Goal: Information Seeking & Learning: Learn about a topic

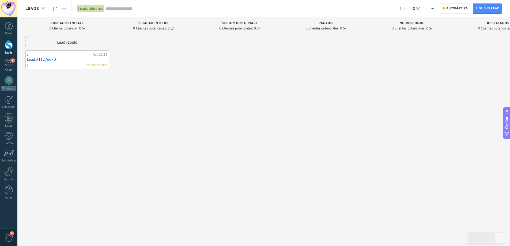
click at [9, 44] on div at bounding box center [9, 45] width 8 height 10
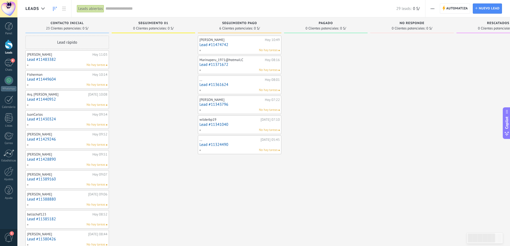
click at [242, 44] on link "Lead #11474742" at bounding box center [239, 45] width 80 height 5
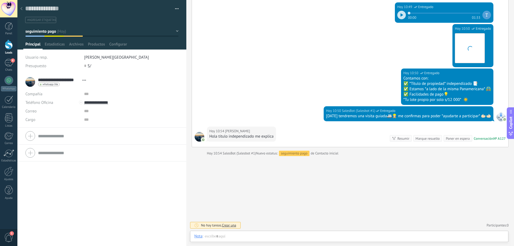
scroll to position [172, 0]
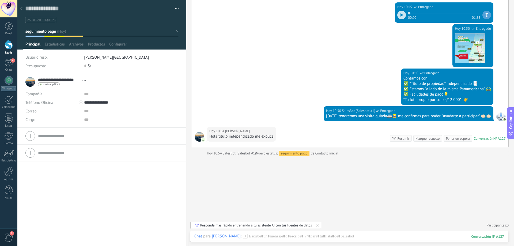
click at [21, 8] on icon at bounding box center [21, 8] width 2 height 3
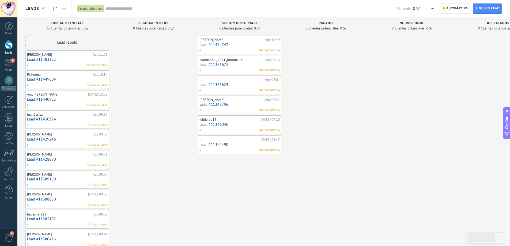
click at [252, 65] on link "Lead #11371672" at bounding box center [239, 64] width 80 height 5
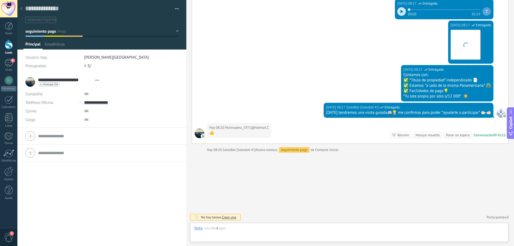
scroll to position [8, 0]
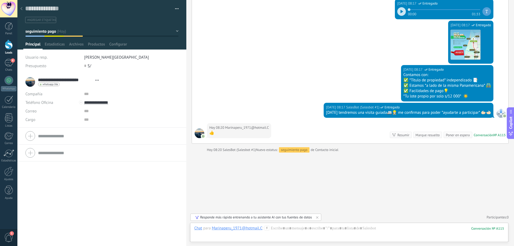
click at [22, 9] on icon at bounding box center [21, 8] width 2 height 3
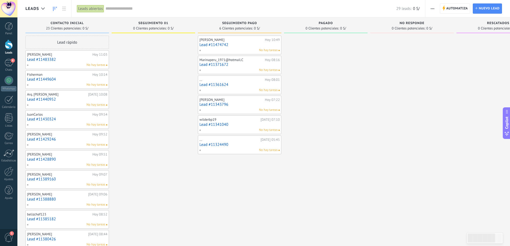
click at [249, 83] on link "Lead #11361624" at bounding box center [239, 84] width 80 height 5
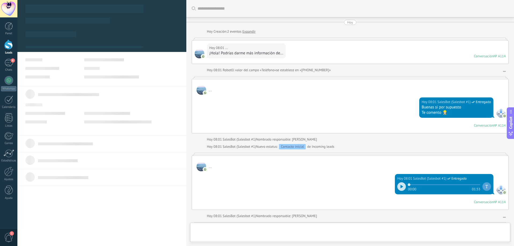
scroll to position [8, 0]
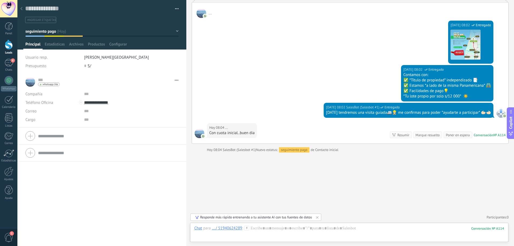
click at [21, 9] on use at bounding box center [21, 8] width 2 height 3
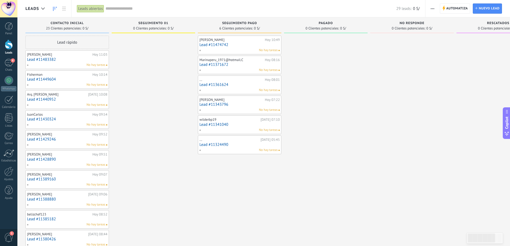
click at [244, 122] on link "Lead #11341040" at bounding box center [239, 124] width 80 height 5
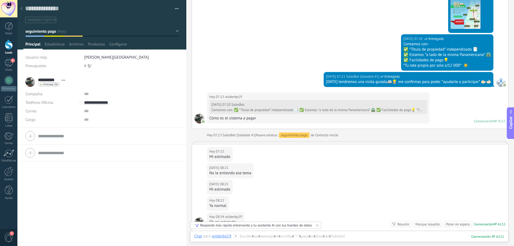
scroll to position [327, 0]
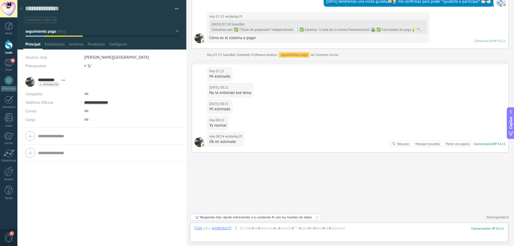
click at [22, 10] on use at bounding box center [21, 8] width 2 height 3
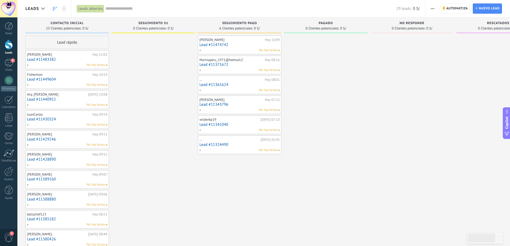
click at [244, 143] on link "Lead #11324490" at bounding box center [239, 144] width 80 height 5
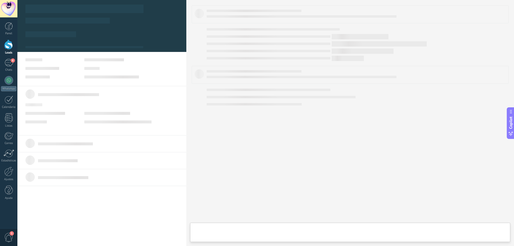
type textarea "**********"
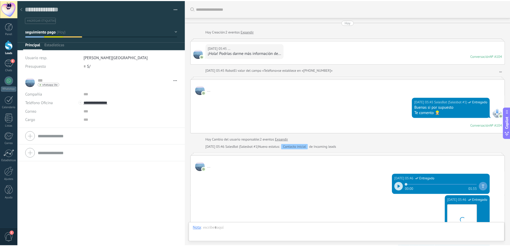
scroll to position [221, 0]
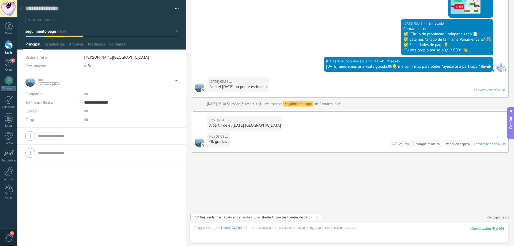
click at [22, 10] on div at bounding box center [21, 9] width 7 height 10
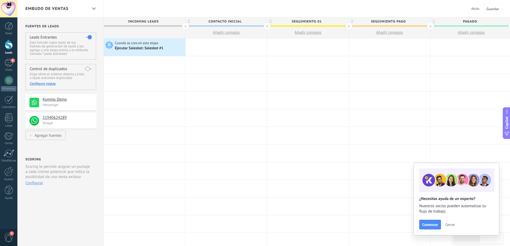
click at [9, 45] on div at bounding box center [9, 45] width 8 height 10
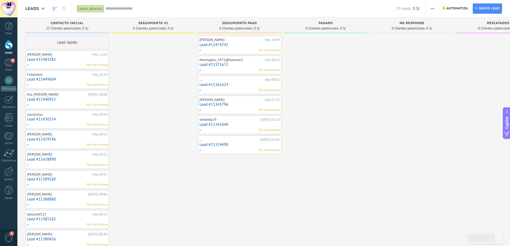
click at [10, 11] on div at bounding box center [8, 8] width 17 height 17
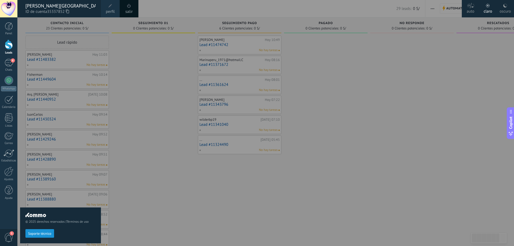
click at [131, 9] on span at bounding box center [129, 6] width 6 height 6
